Goal: Transaction & Acquisition: Purchase product/service

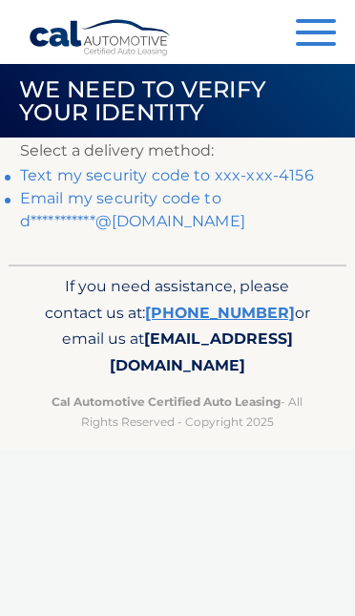
click at [250, 171] on link "Text my security code to xxx-xxx-4156" at bounding box center [167, 175] width 294 height 18
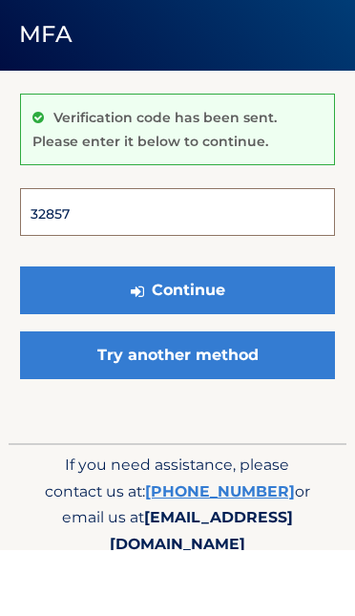
type input "328572"
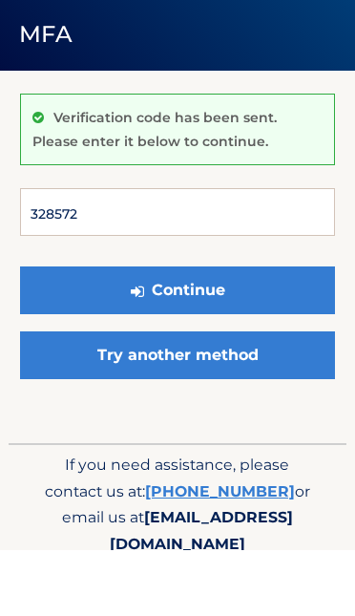
click at [178, 333] on button "Continue" at bounding box center [177, 357] width 315 height 48
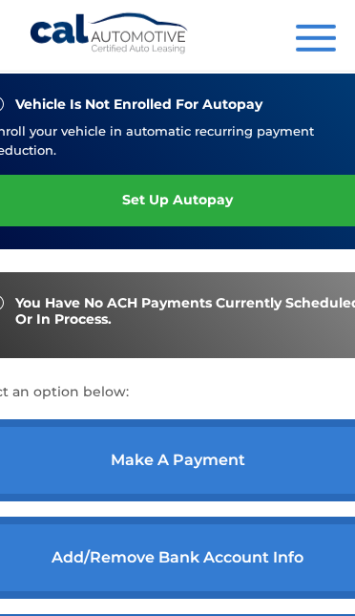
scroll to position [469, 0]
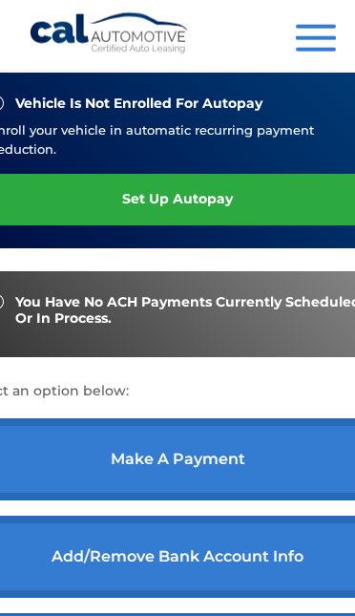
click at [190, 486] on link "make a payment" at bounding box center [178, 459] width 424 height 82
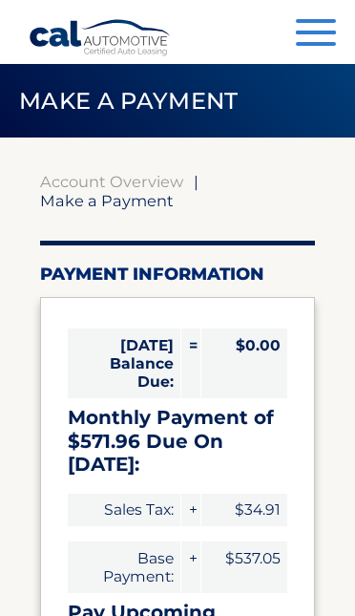
select select "NmY0ODhlNDYtZWVlYS00NDc5LWIwZjctZTVmY2IyY2QwYWFm"
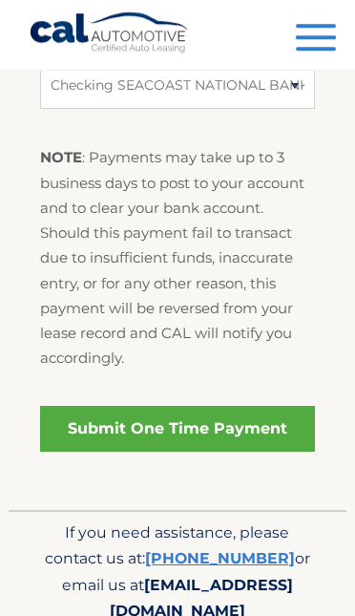
scroll to position [1026, 0]
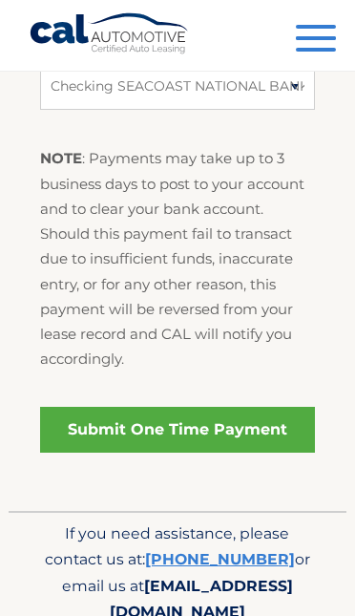
click at [171, 414] on link "Submit One Time Payment" at bounding box center [178, 430] width 276 height 46
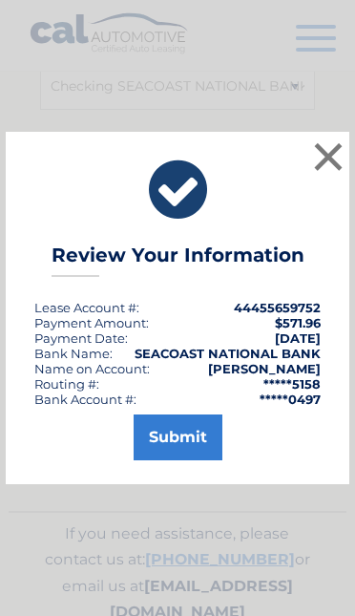
click at [187, 460] on button "Submit" at bounding box center [178, 437] width 89 height 46
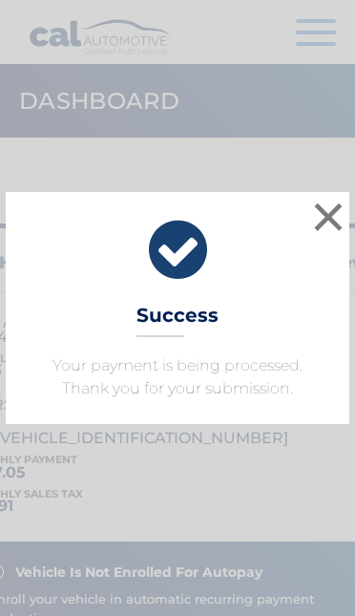
click at [328, 213] on button "×" at bounding box center [328, 217] width 38 height 38
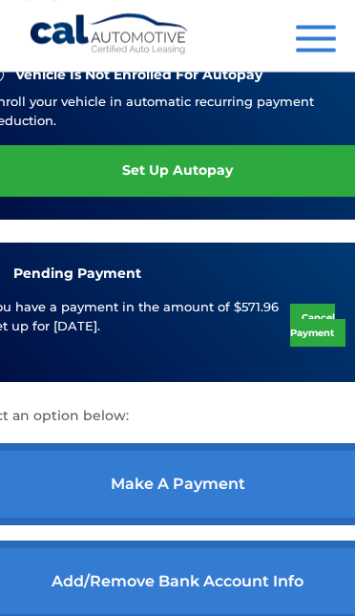
scroll to position [497, 0]
